Goal: Use online tool/utility: Utilize a website feature to perform a specific function

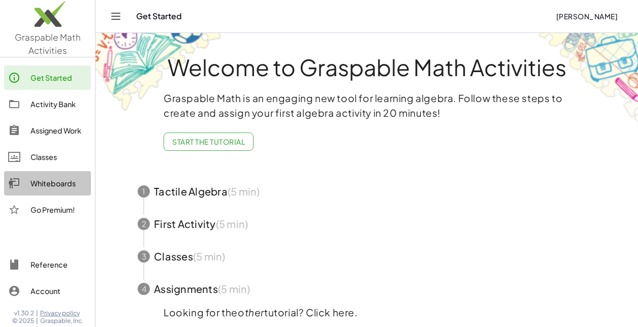
click at [41, 185] on div "Whiteboards" at bounding box center [58, 183] width 56 height 12
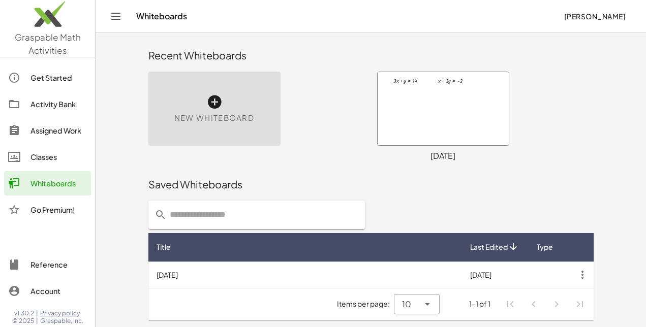
click at [228, 100] on div "New Whiteboard" at bounding box center [214, 109] width 132 height 74
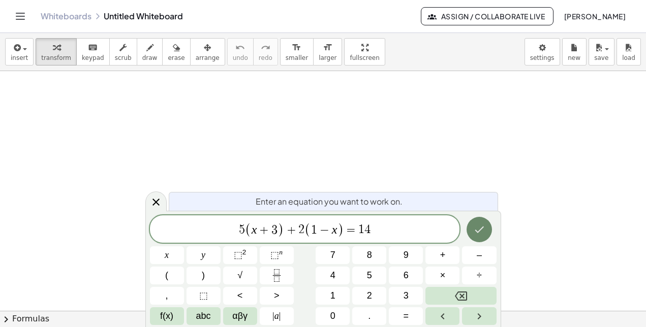
click at [481, 226] on icon "Done" at bounding box center [479, 229] width 12 height 12
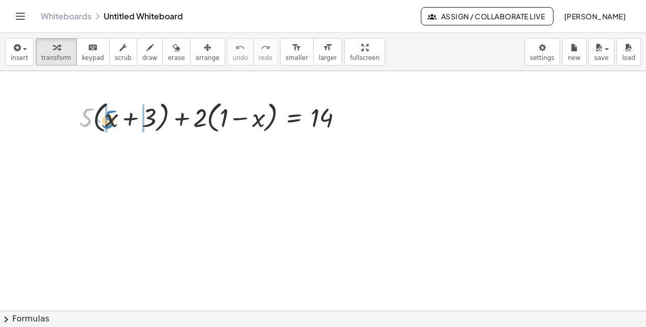
drag, startPoint x: 84, startPoint y: 113, endPoint x: 107, endPoint y: 114, distance: 23.4
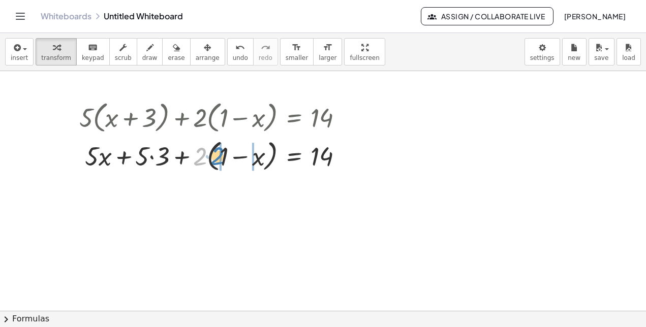
drag, startPoint x: 199, startPoint y: 160, endPoint x: 217, endPoint y: 160, distance: 17.8
click at [217, 160] on div at bounding box center [215, 155] width 282 height 39
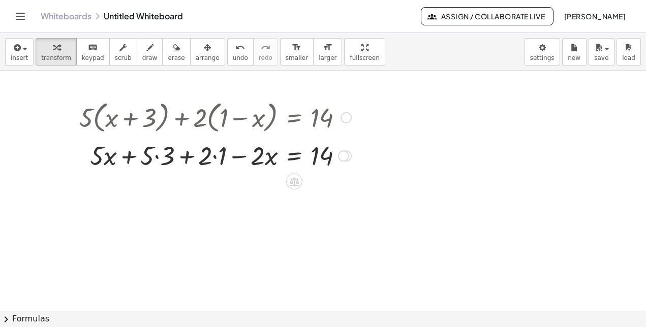
click at [156, 154] on div at bounding box center [215, 155] width 282 height 35
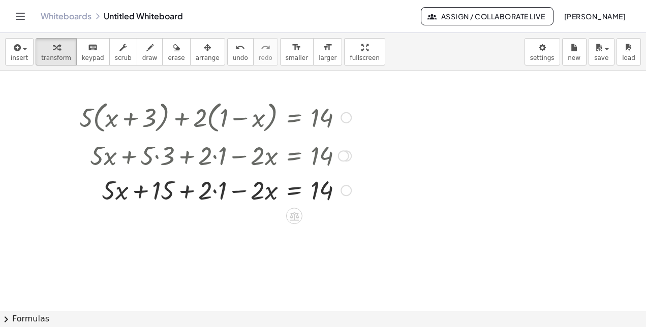
click at [213, 193] on div at bounding box center [215, 189] width 282 height 35
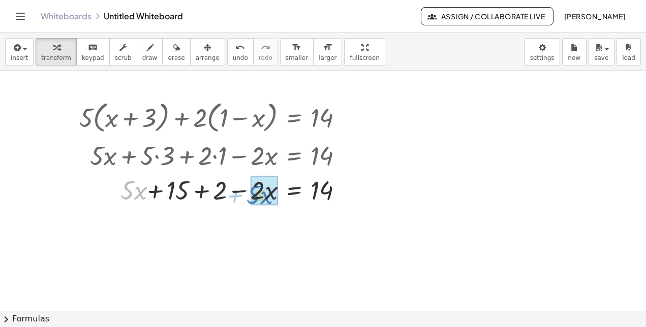
drag, startPoint x: 122, startPoint y: 190, endPoint x: 248, endPoint y: 195, distance: 126.0
click at [248, 195] on div at bounding box center [213, 189] width 278 height 35
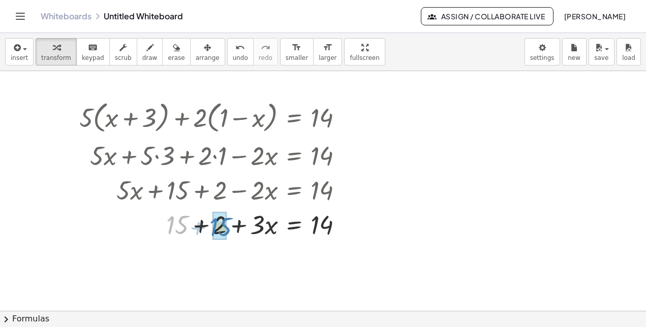
drag, startPoint x: 172, startPoint y: 226, endPoint x: 215, endPoint y: 228, distance: 43.7
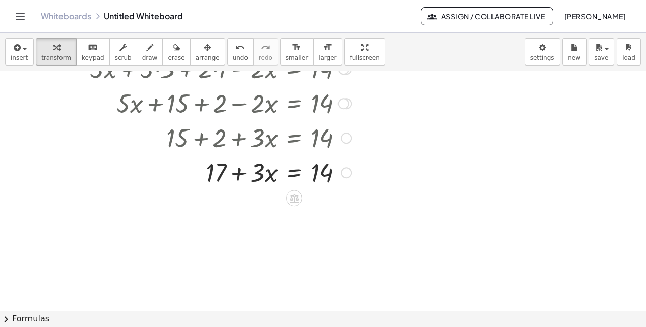
scroll to position [90, 0]
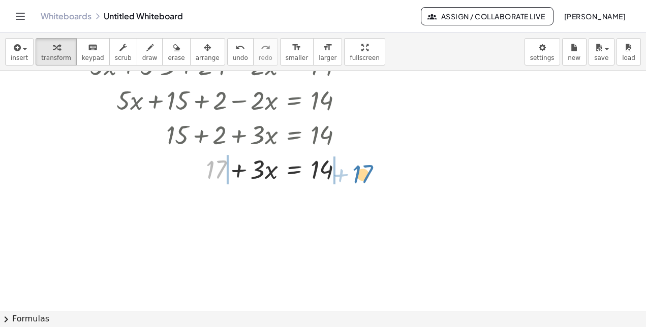
drag, startPoint x: 210, startPoint y: 164, endPoint x: 356, endPoint y: 168, distance: 145.8
click at [356, 168] on div at bounding box center [215, 168] width 282 height 35
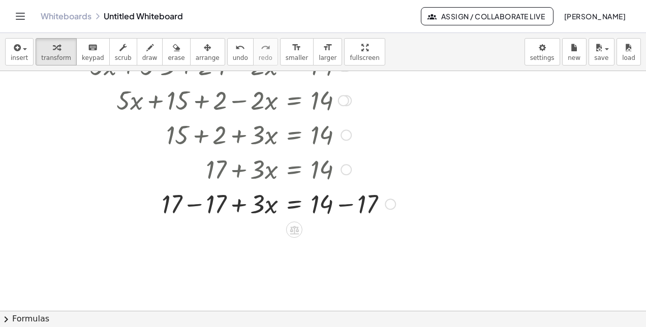
click at [197, 206] on div at bounding box center [237, 203] width 326 height 35
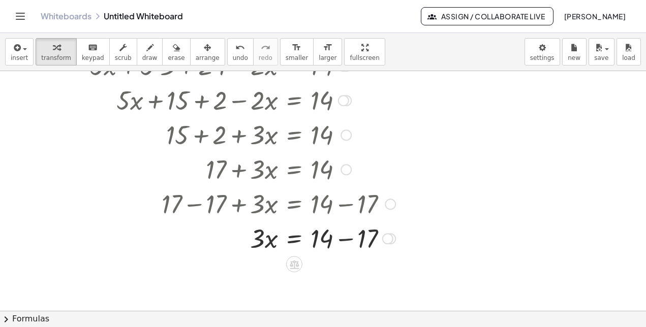
click at [342, 242] on div at bounding box center [237, 237] width 326 height 35
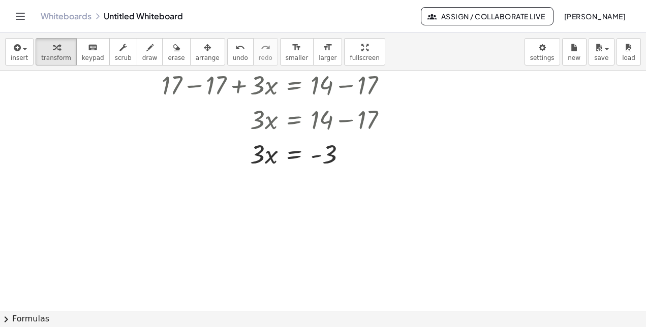
scroll to position [209, 0]
click at [293, 181] on icon at bounding box center [293, 179] width 11 height 11
click at [310, 180] on div "÷" at bounding box center [314, 179] width 16 height 16
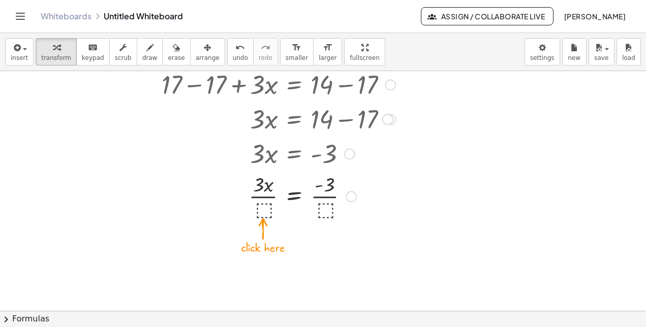
click at [264, 205] on div at bounding box center [237, 195] width 326 height 51
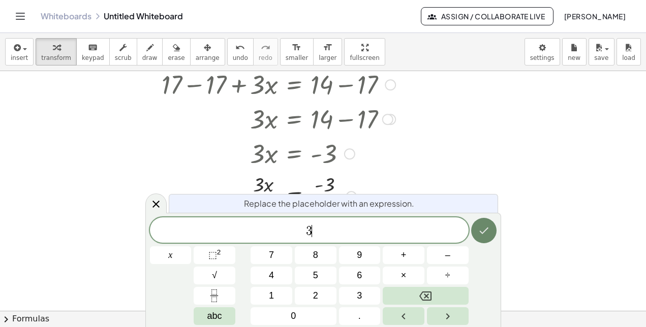
click at [493, 223] on button "Done" at bounding box center [483, 230] width 25 height 25
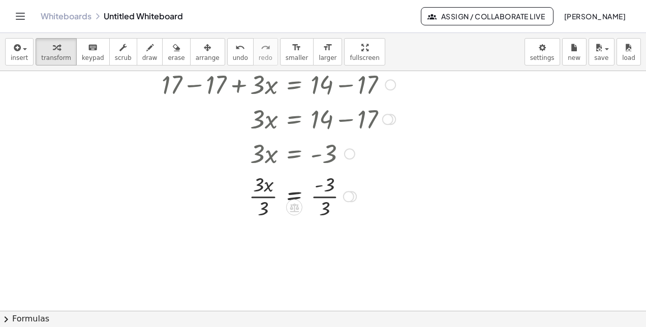
click at [262, 197] on div at bounding box center [237, 195] width 326 height 51
click at [330, 246] on div at bounding box center [237, 246] width 326 height 51
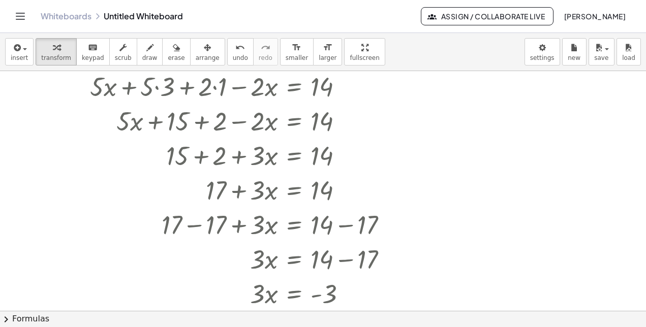
scroll to position [64, 0]
